Goal: Task Accomplishment & Management: Use online tool/utility

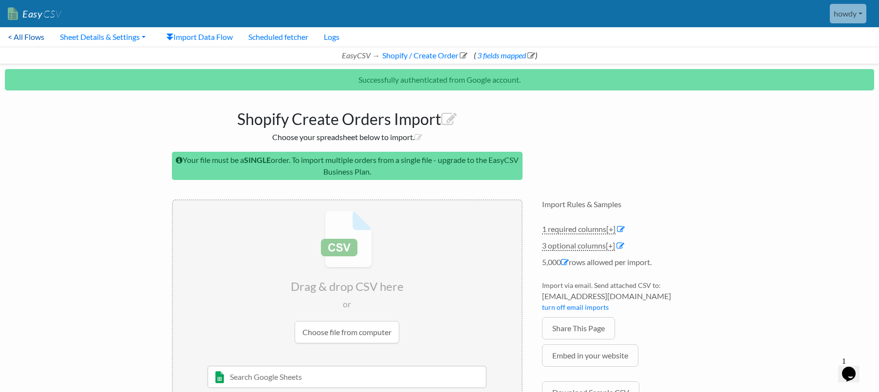
click at [20, 37] on link "< All Flows" at bounding box center [26, 36] width 52 height 19
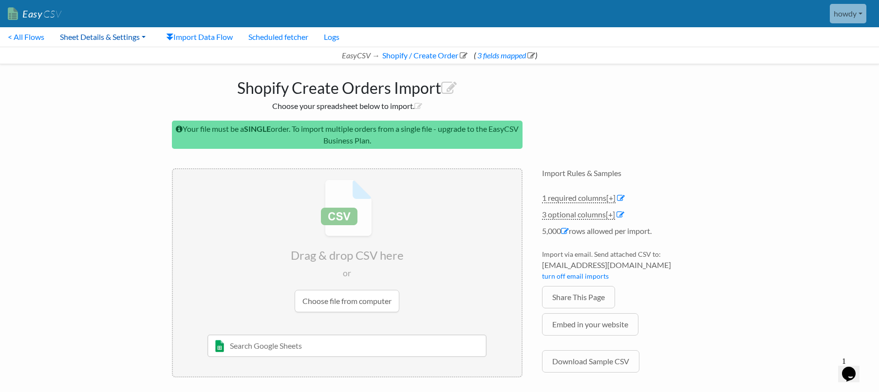
click at [130, 37] on link "Sheet Details & Settings" at bounding box center [102, 36] width 101 height 19
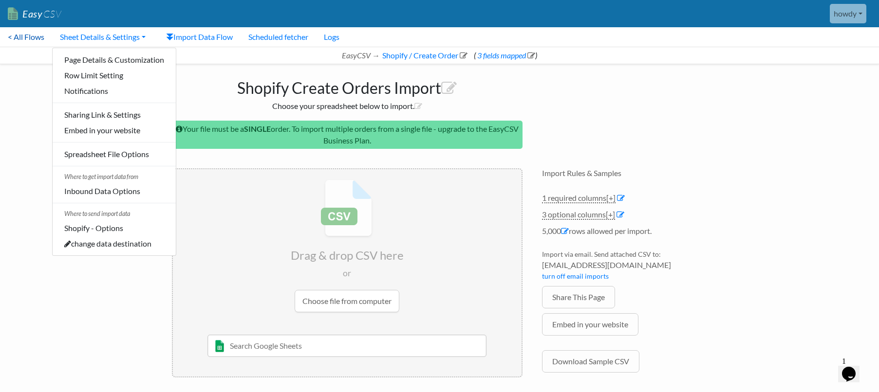
click at [37, 40] on link "< All Flows" at bounding box center [26, 36] width 52 height 19
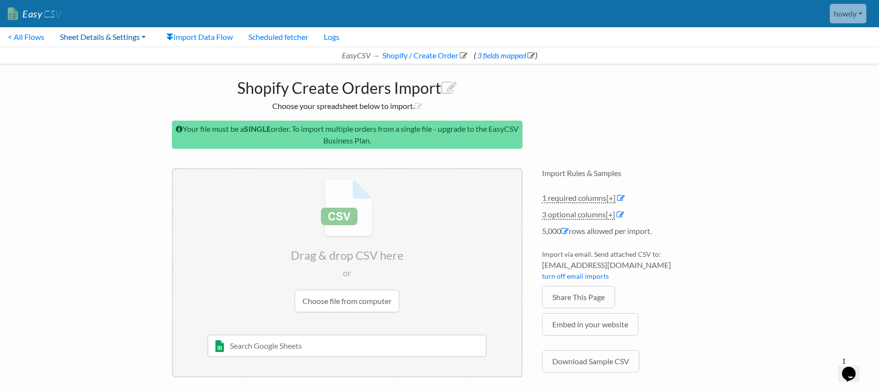
click at [119, 38] on link "Sheet Details & Settings" at bounding box center [102, 36] width 101 height 19
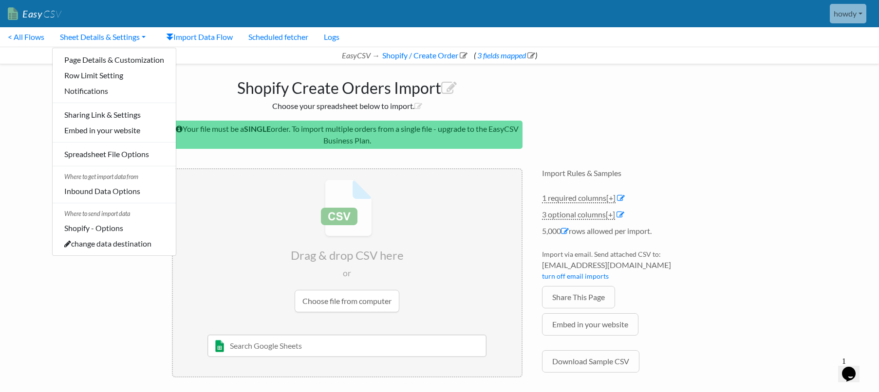
click at [683, 83] on div "Shopify Create Orders Import Choose your spreadsheet below to import. Your file…" at bounding box center [439, 230] width 555 height 333
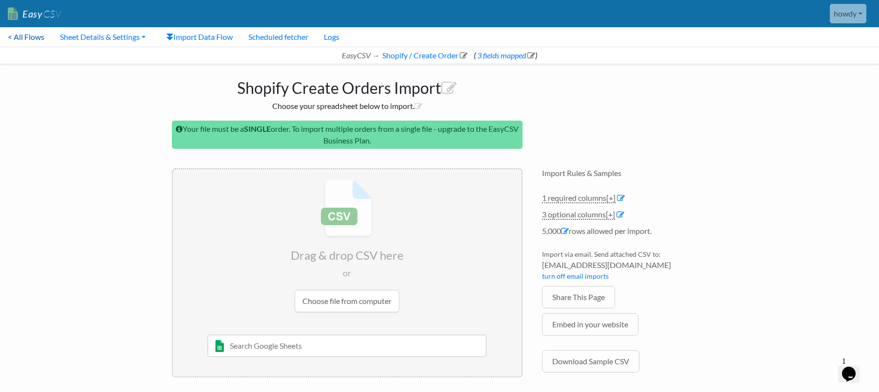
click at [36, 37] on link "< All Flows" at bounding box center [26, 36] width 52 height 19
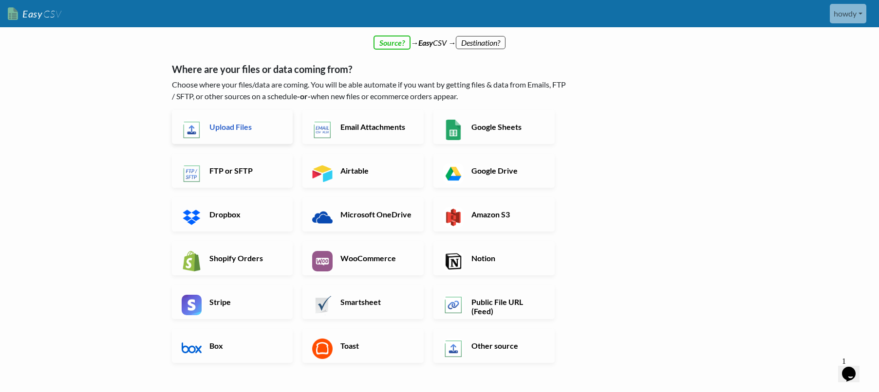
click at [207, 128] on h6 "Upload Files" at bounding box center [245, 126] width 76 height 9
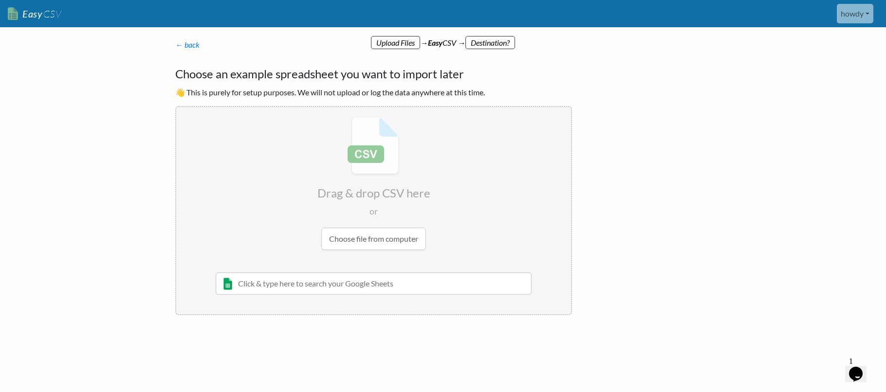
click at [388, 45] on p "← back" at bounding box center [373, 45] width 397 height 12
click at [378, 242] on input "file" at bounding box center [373, 183] width 395 height 153
click at [361, 235] on input "file" at bounding box center [373, 183] width 395 height 153
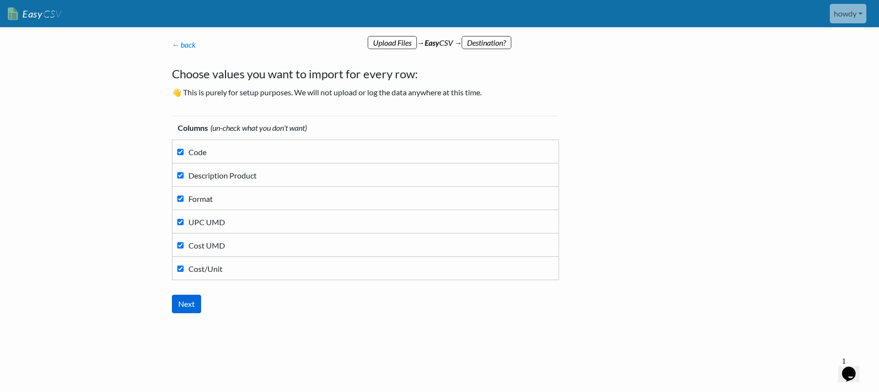
click at [184, 307] on input "Next" at bounding box center [186, 304] width 29 height 19
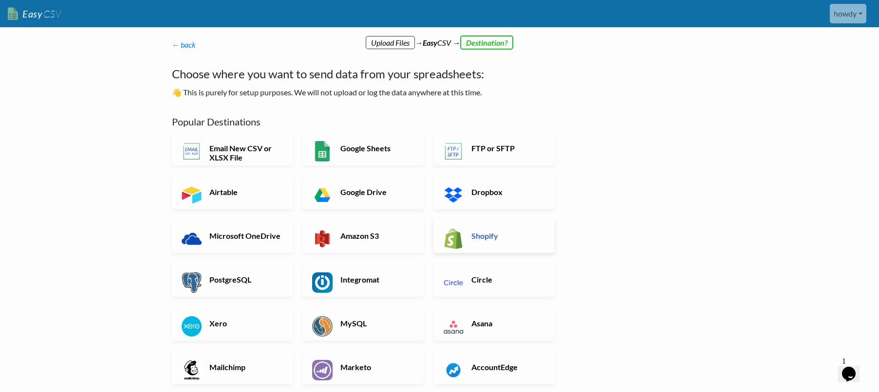
click at [484, 239] on h6 "Shopify" at bounding box center [507, 235] width 76 height 9
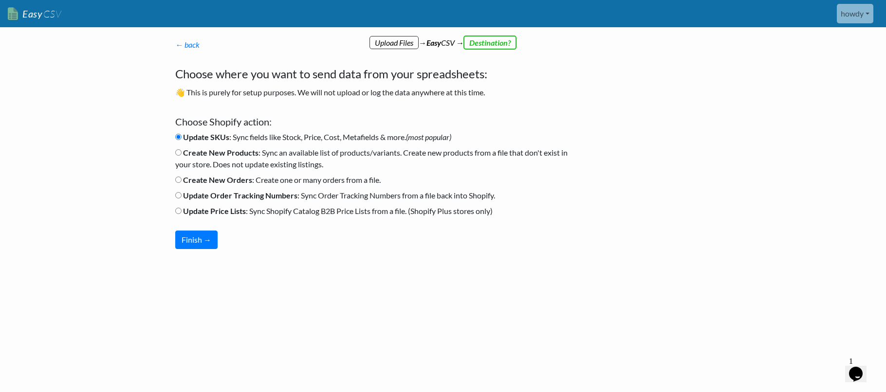
click at [177, 151] on input "Create New Products : Sync an available list of products/variants. Create new p…" at bounding box center [178, 152] width 6 height 6
radio input "true"
click at [204, 242] on button "Finish →" at bounding box center [196, 240] width 42 height 19
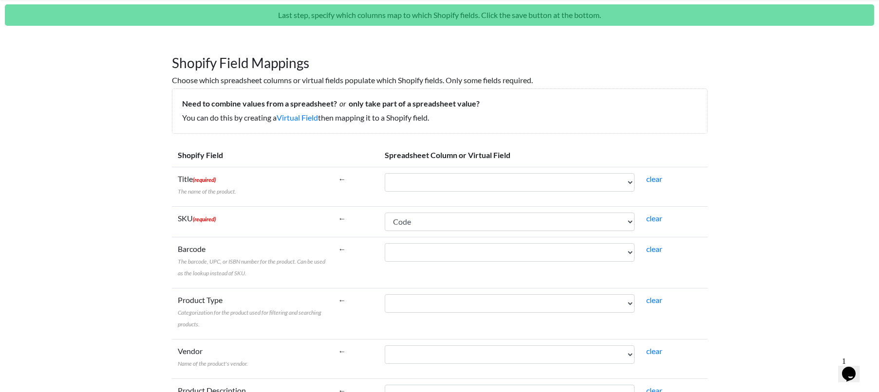
scroll to position [84, 0]
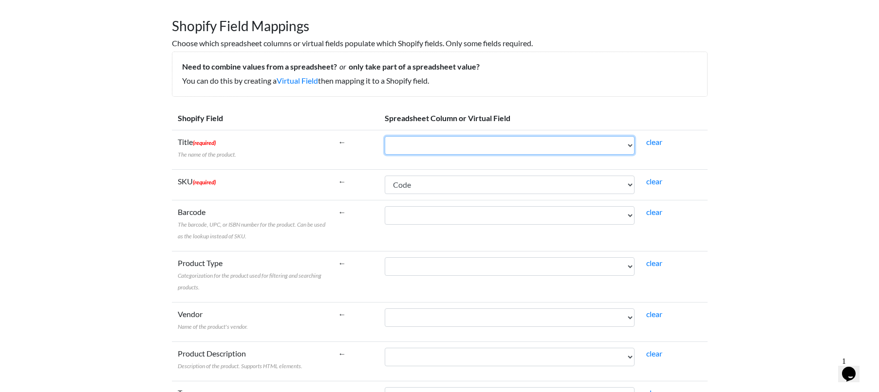
select select "cr_770613"
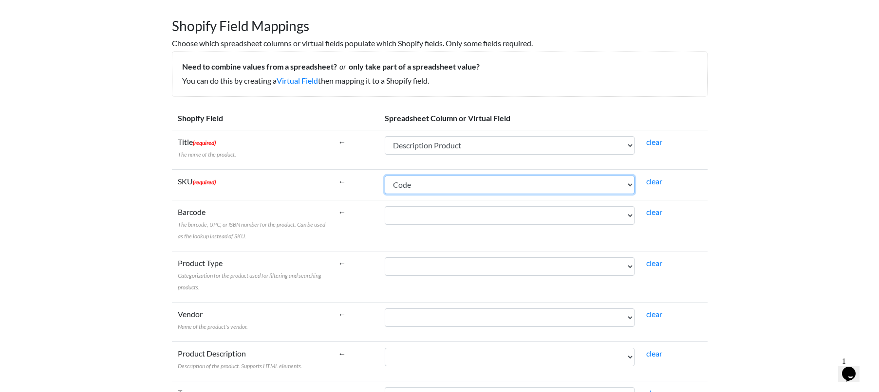
select select "cr_770615"
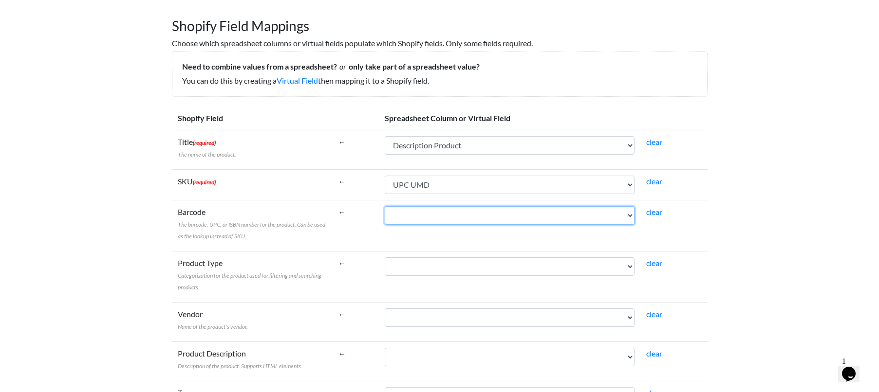
select select "cr_770615"
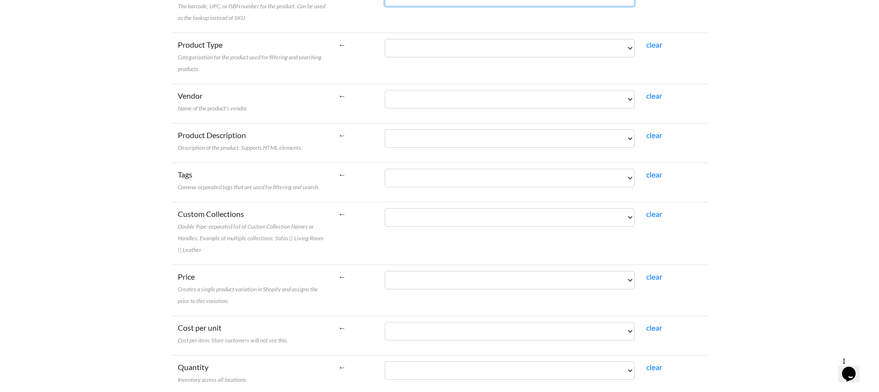
scroll to position [303, 0]
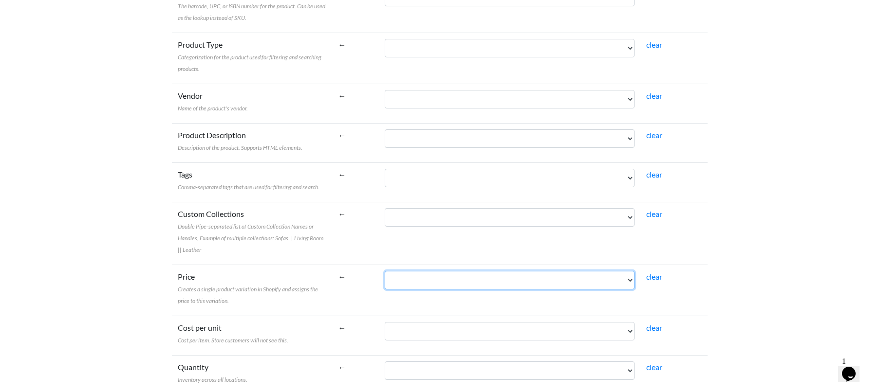
select select "cr_770616"
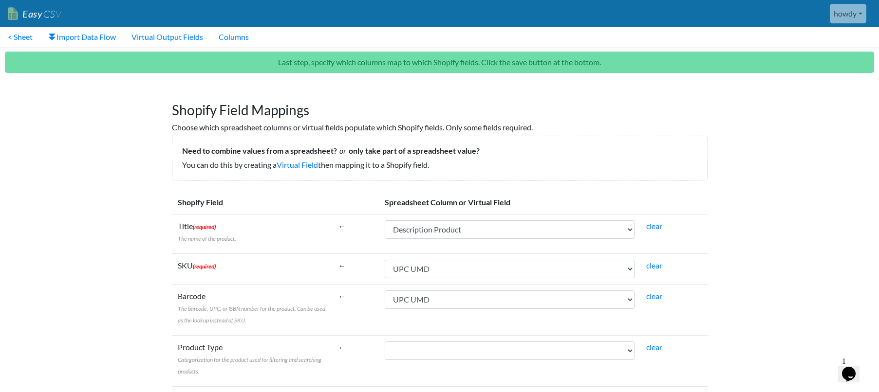
scroll to position [0, 0]
